Goal: Obtain resource: Download file/media

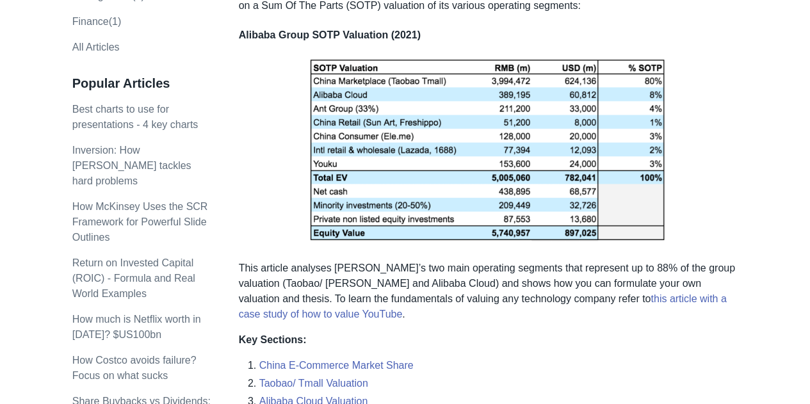
scroll to position [271, 0]
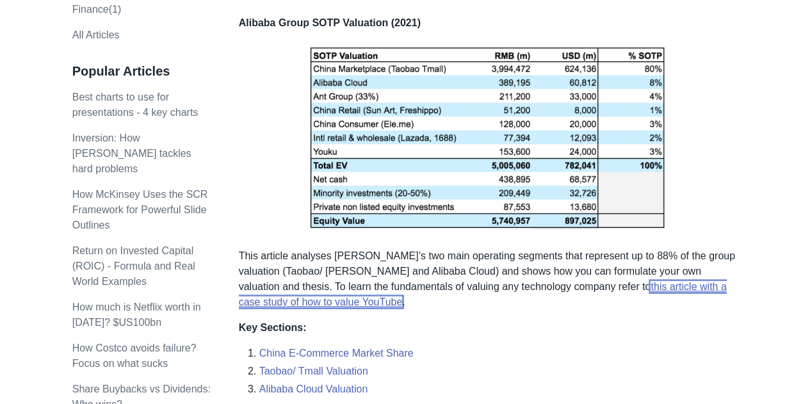
click at [615, 281] on link "this article with a case study of how to value YouTube" at bounding box center [483, 294] width 488 height 26
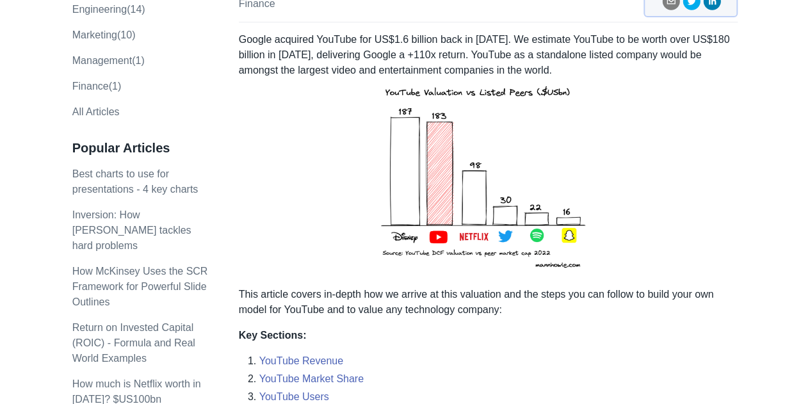
scroll to position [226, 0]
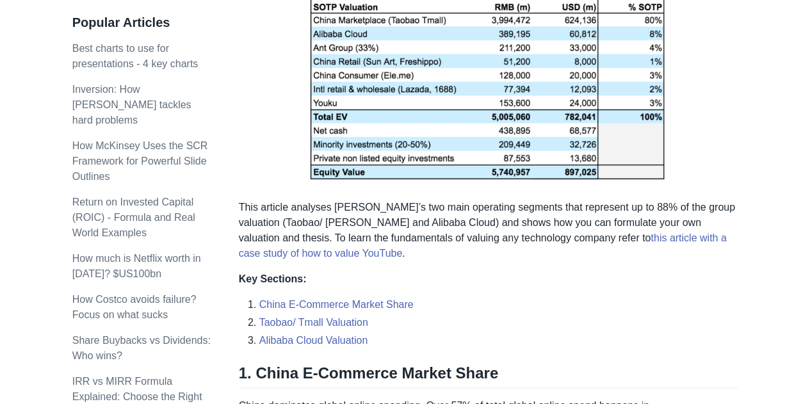
scroll to position [357, 0]
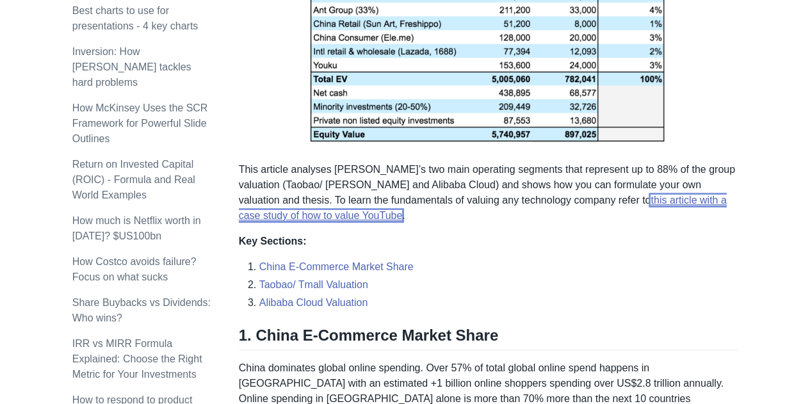
click at [589, 195] on link "this article with a case study of how to value YouTube" at bounding box center [483, 208] width 488 height 26
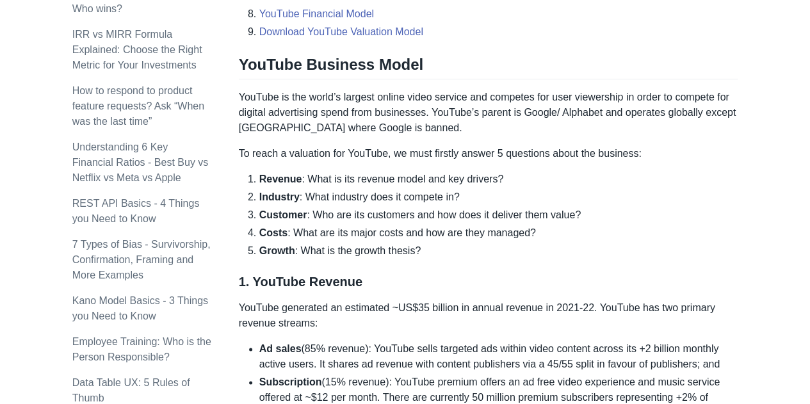
scroll to position [667, 0]
click at [355, 34] on link "Download YouTube Valuation Model" at bounding box center [341, 31] width 164 height 11
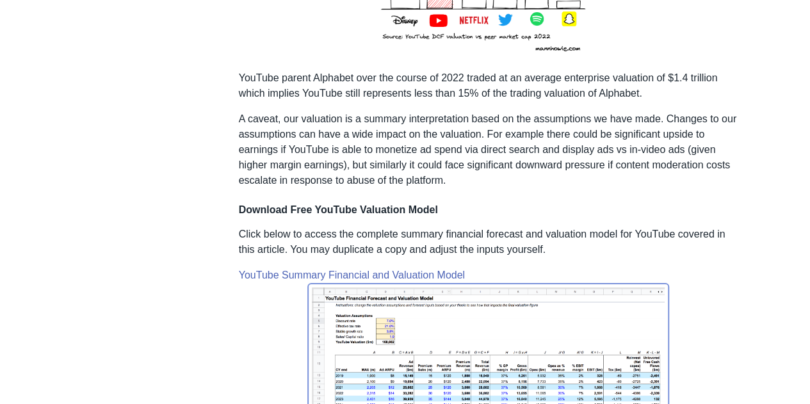
scroll to position [6649, 0]
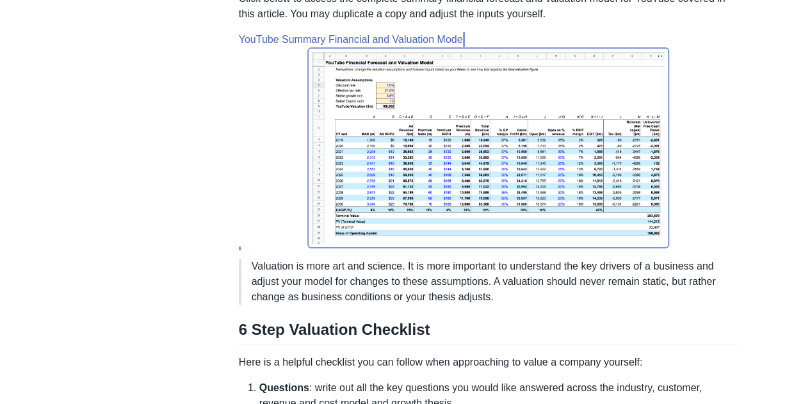
click at [433, 166] on img at bounding box center [488, 147] width 362 height 201
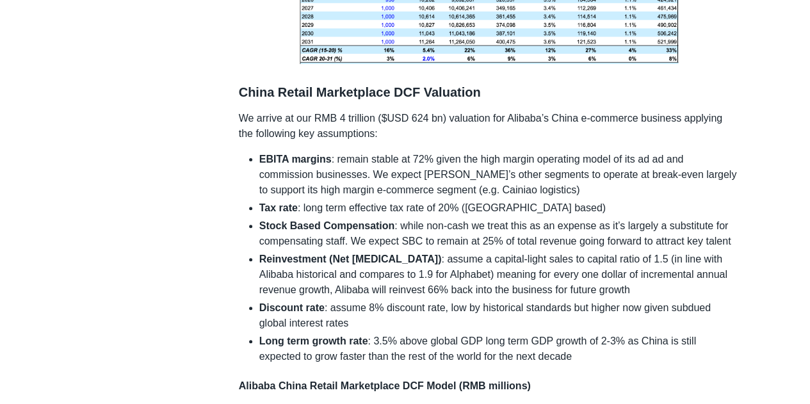
scroll to position [2539, 0]
